Goal: Book appointment/travel/reservation

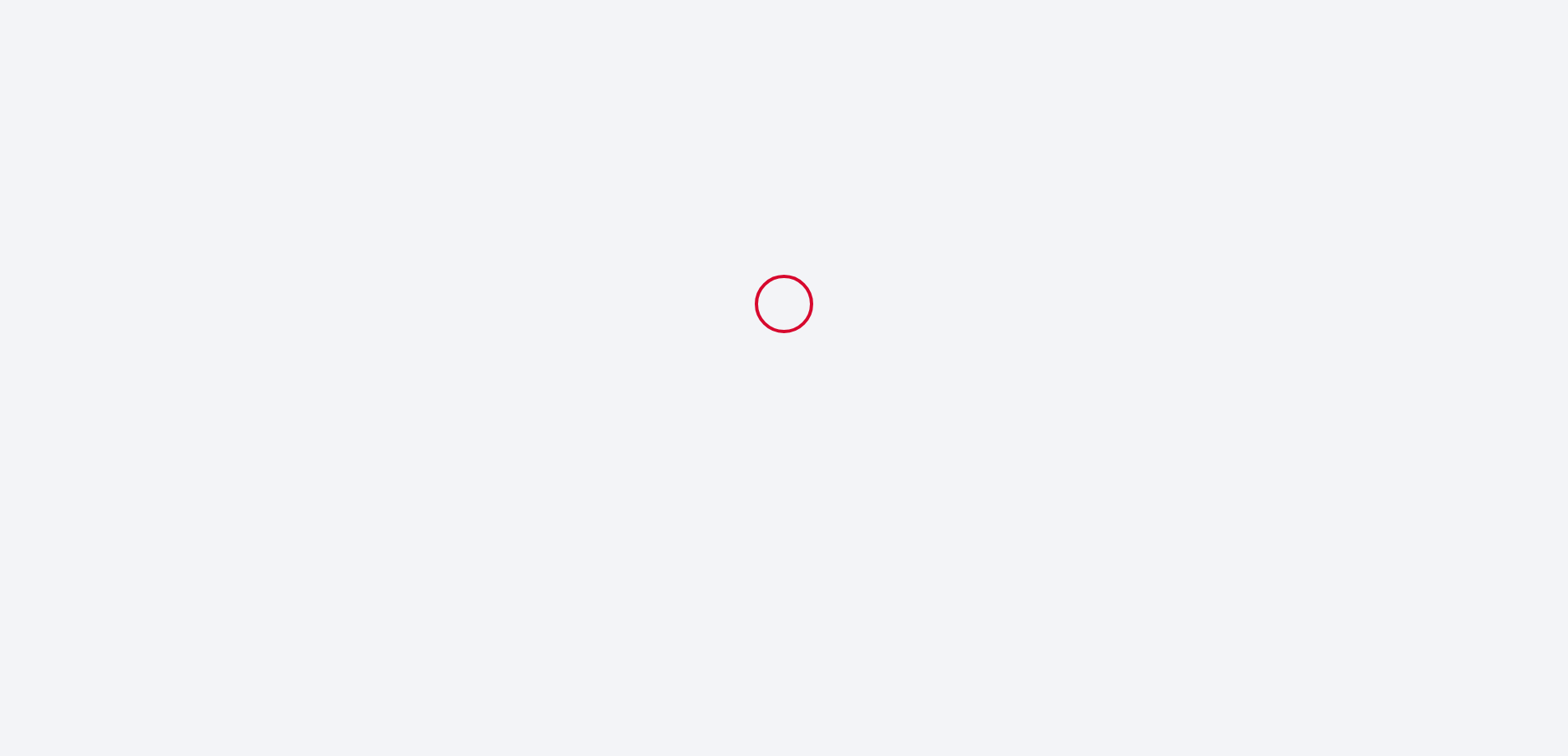
select select
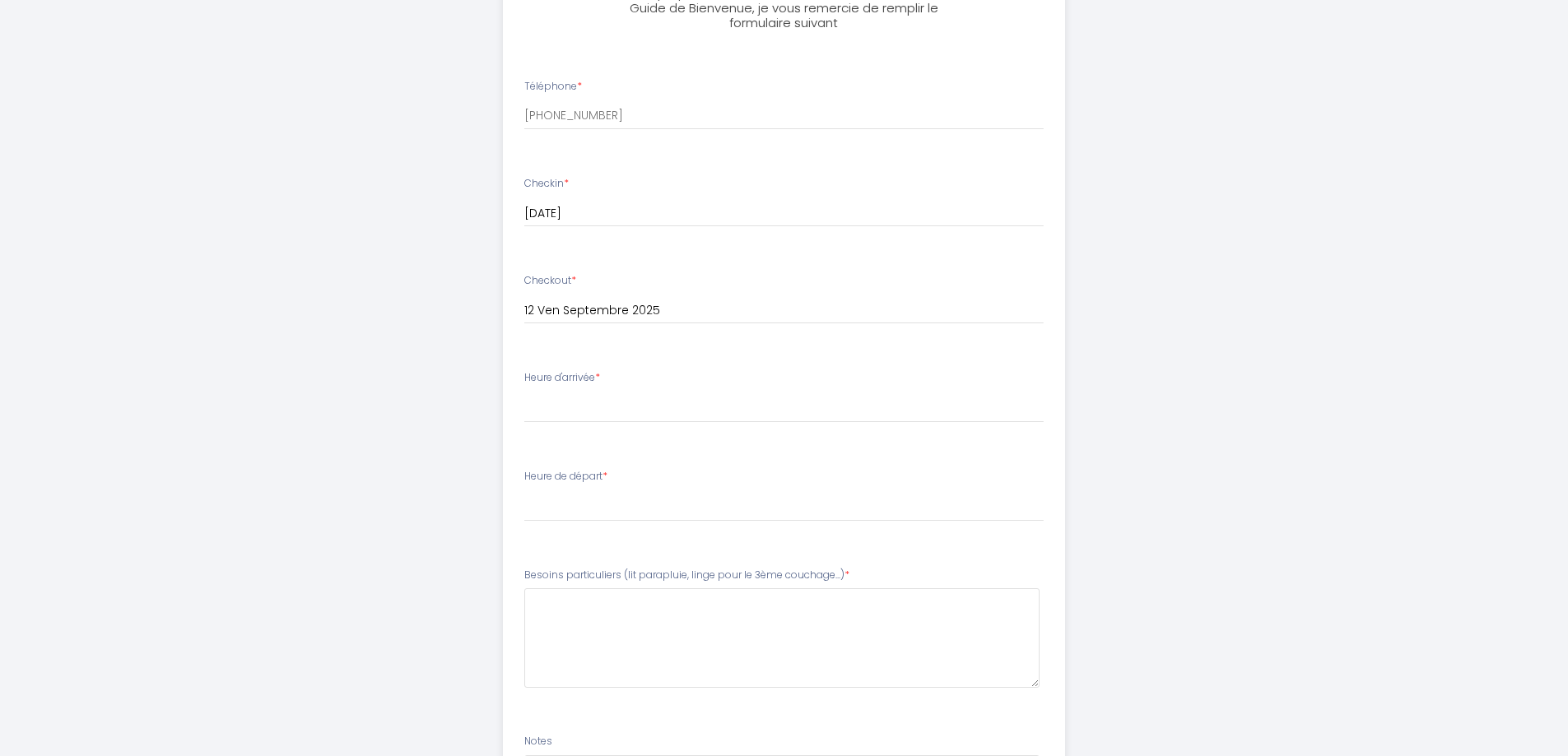
scroll to position [658, 0]
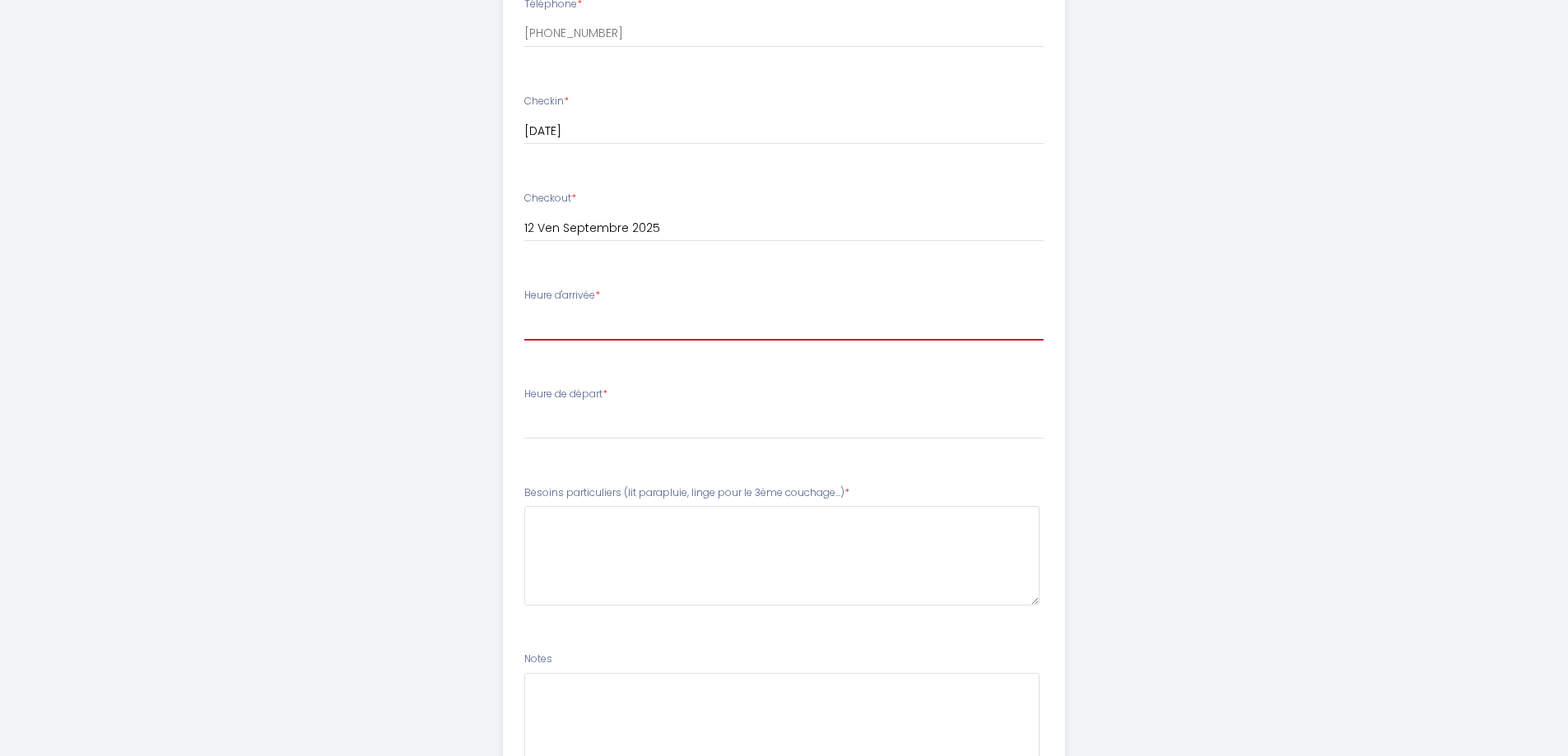
click at [575, 330] on select "16:00 16:30 17:00 17:30 18:00 18:30 19:00 19:30 20:00 20:30 21:00 21:30 22:00 2…" at bounding box center [784, 325] width 520 height 31
select select "17:00"
click at [525, 310] on select "16:00 16:30 17:00 17:30 18:00 18:30 19:00 19:30 20:00 20:30 21:00 21:30 22:00 2…" at bounding box center [784, 325] width 520 height 31
click at [589, 422] on select "00:00 00:30 01:00 01:30 02:00 02:30 03:00 03:30 04:00 04:30 05:00 05:30 06:00 0…" at bounding box center [784, 424] width 520 height 31
select select "10:00"
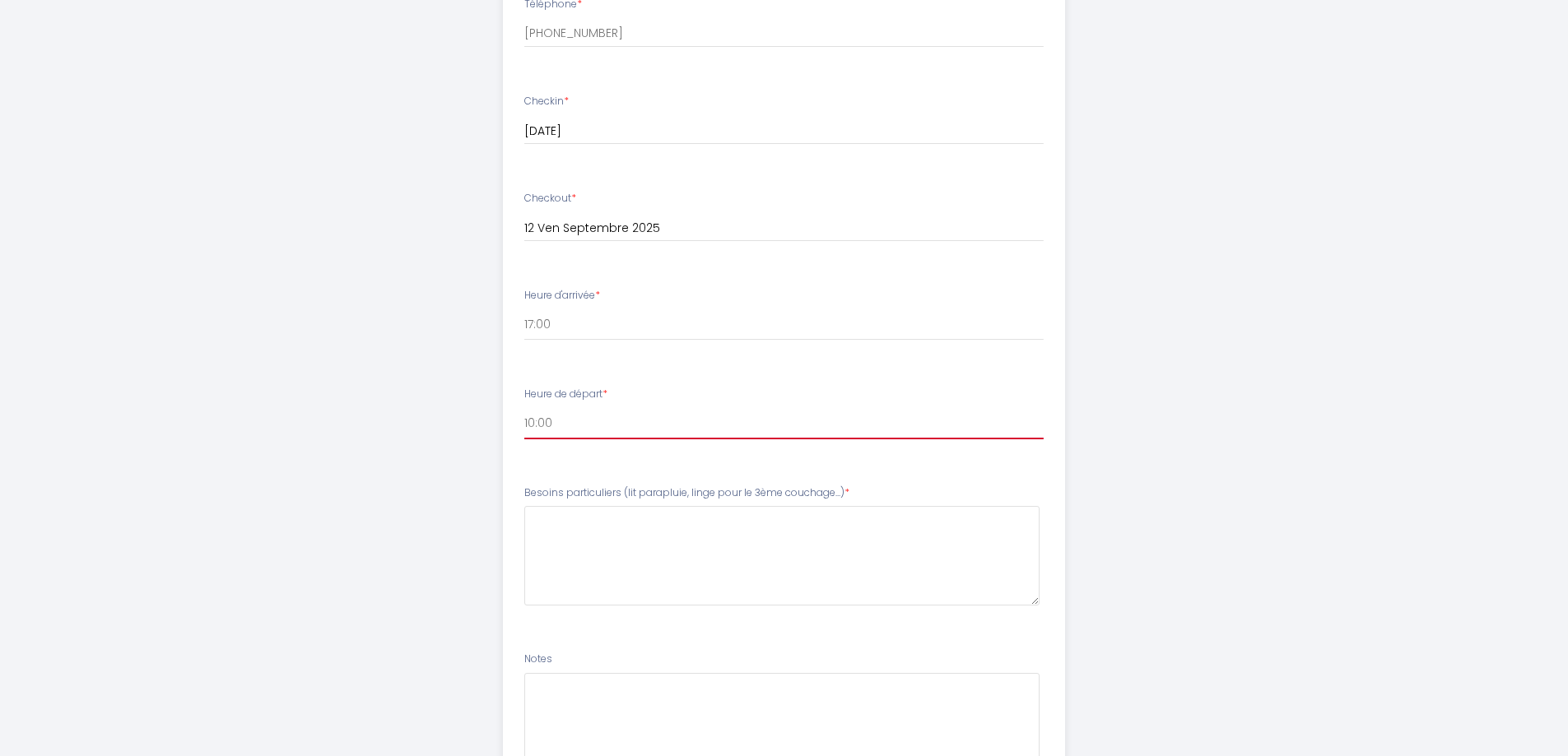
click at [525, 408] on select "00:00 00:30 01:00 01:30 02:00 02:30 03:00 03:30 04:00 04:30 05:00 05:30 06:00 0…" at bounding box center [784, 424] width 520 height 31
click at [586, 418] on select "00:00 00:30 01:00 01:30 02:00 02:30 03:00 03:30 04:00 04:30 05:00 05:30 06:00 0…" at bounding box center [784, 424] width 520 height 31
click at [473, 404] on div "Vue imprenable sur la forêt avec jardin et parking Afin de préparer au mieux vo…" at bounding box center [784, 128] width 843 height 1572
click at [561, 331] on select "16:00 16:30 17:00 17:30 18:00 18:30 19:00 19:30 20:00 20:30 21:00 21:30 22:00 2…" at bounding box center [784, 325] width 520 height 31
select select "18:00"
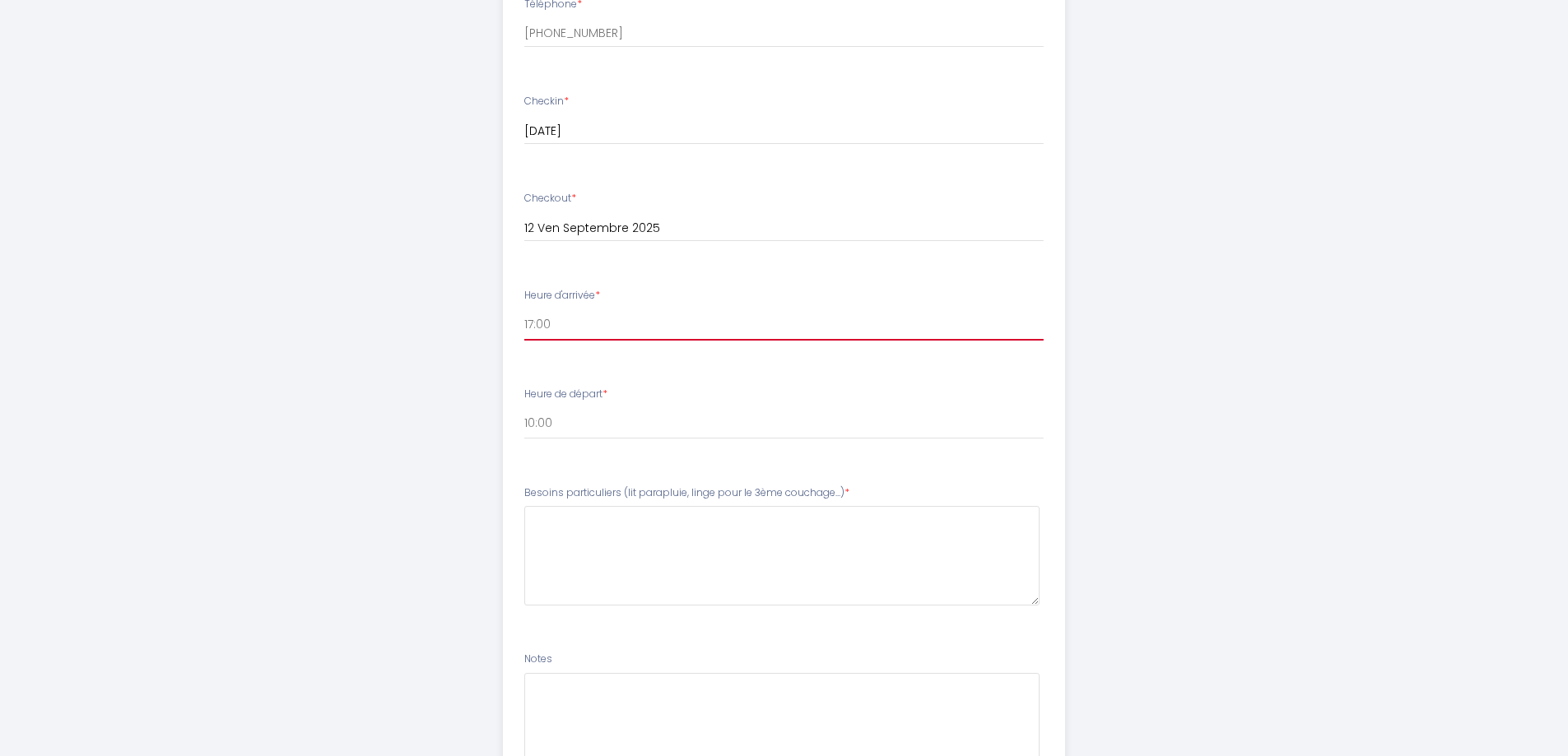
click at [525, 310] on select "16:00 16:30 17:00 17:30 18:00 18:30 19:00 19:30 20:00 20:30 21:00 21:30 22:00 2…" at bounding box center [784, 325] width 520 height 31
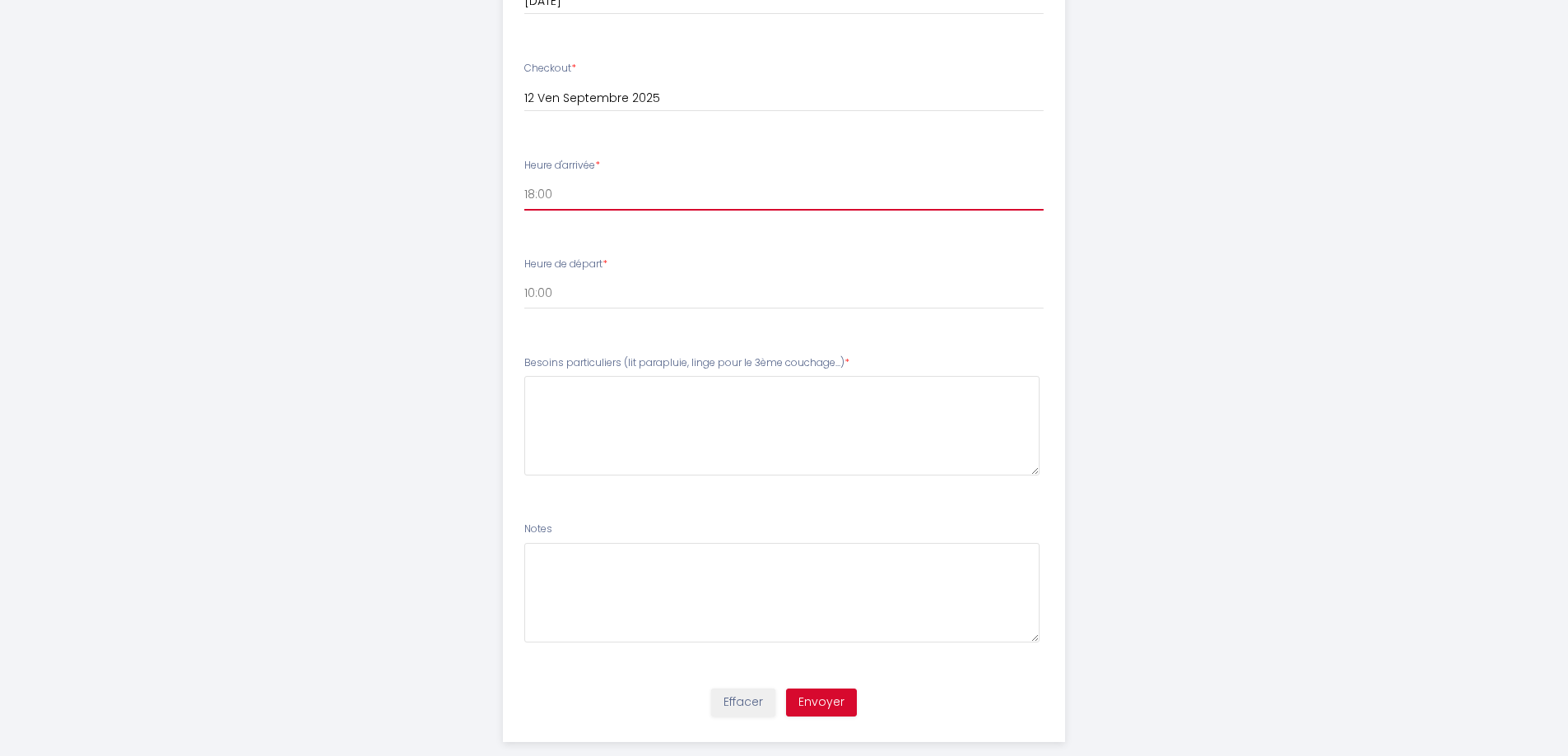
scroll to position [816, 0]
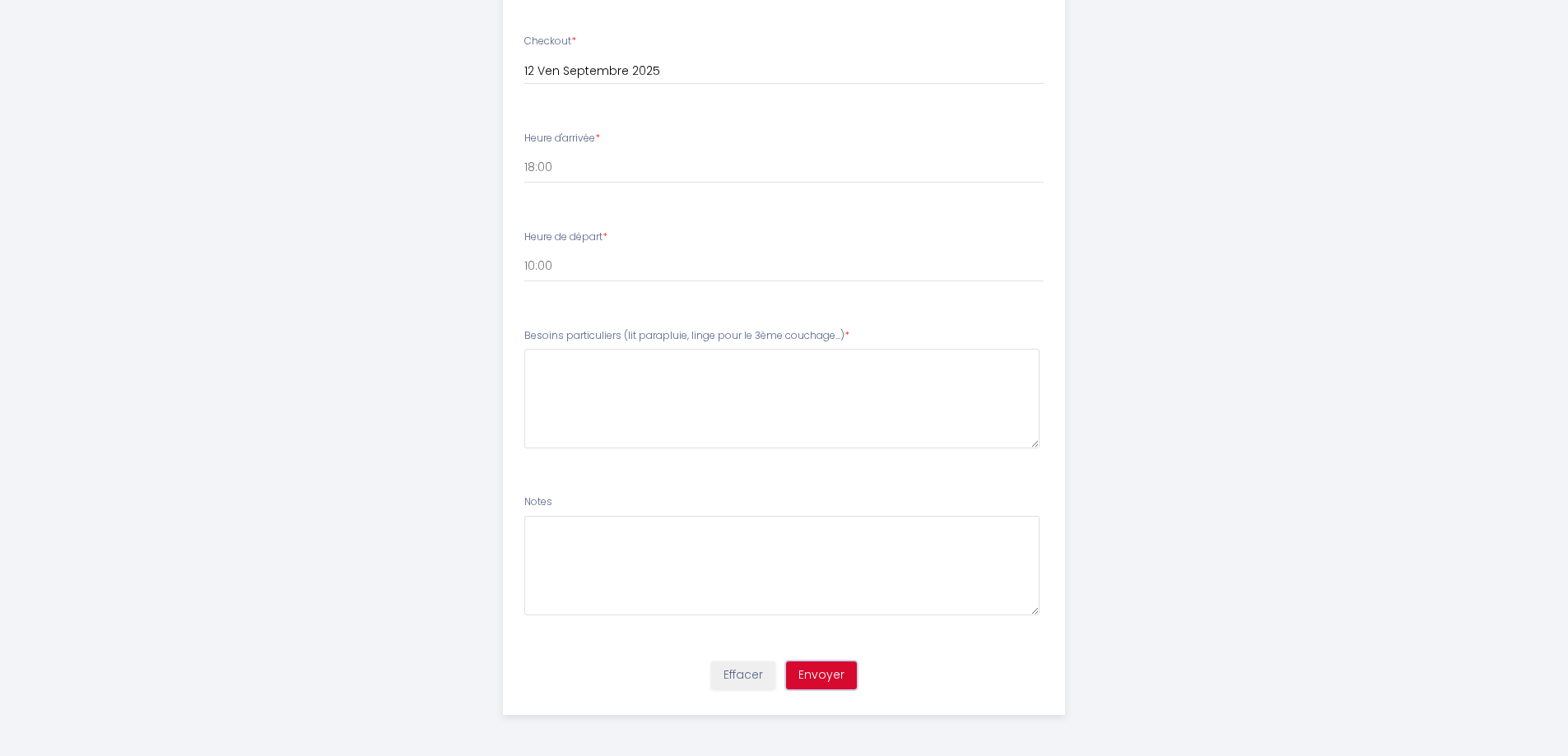
click at [827, 670] on button "Envoyer" at bounding box center [822, 676] width 71 height 28
click at [623, 365] on couchage\ at bounding box center [782, 398] width 515 height 99
type couchage\ "DRAPS"
click at [838, 677] on button "Envoyer" at bounding box center [822, 676] width 71 height 28
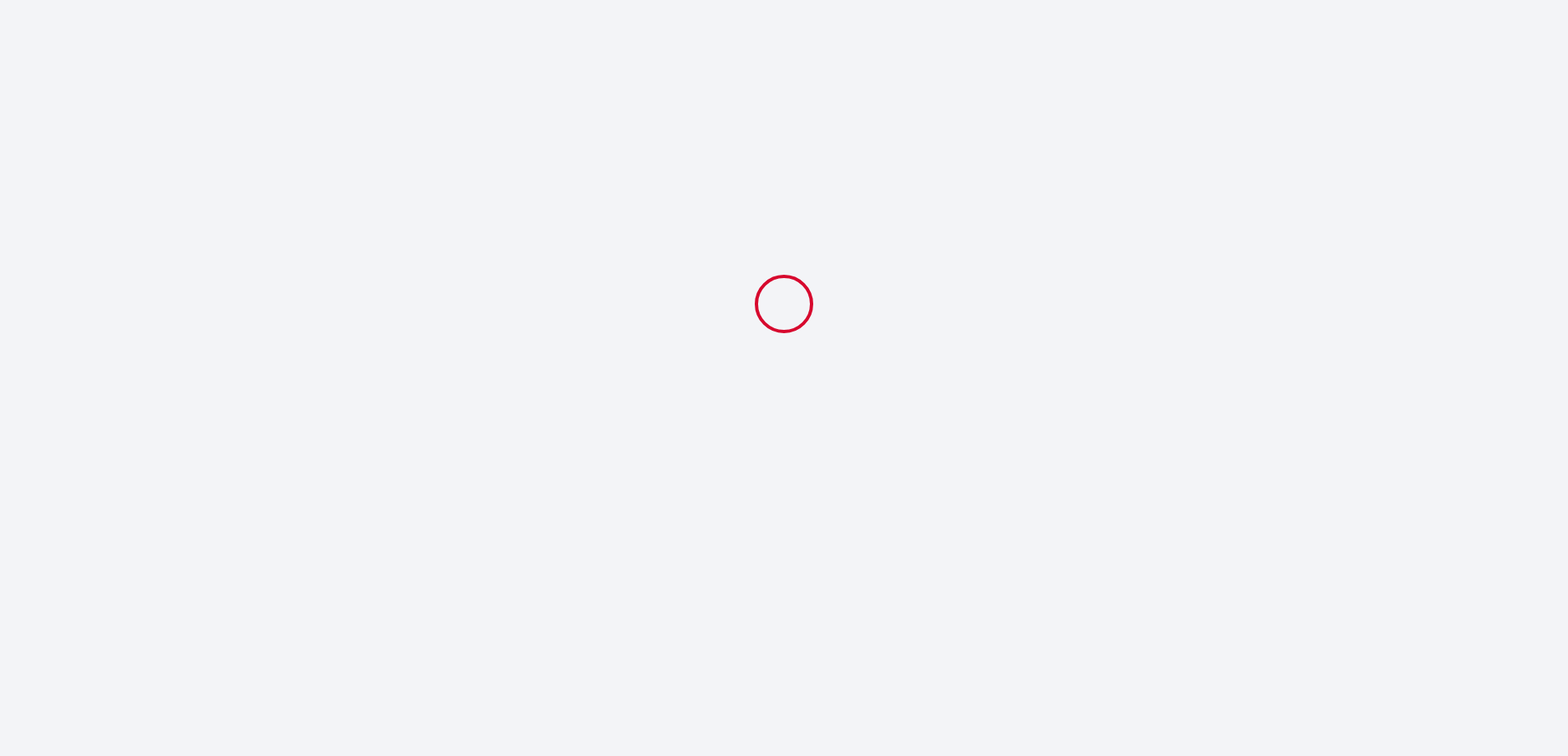
scroll to position [0, 0]
select select "18:00"
select select "10:00"
